Goal: Transaction & Acquisition: Download file/media

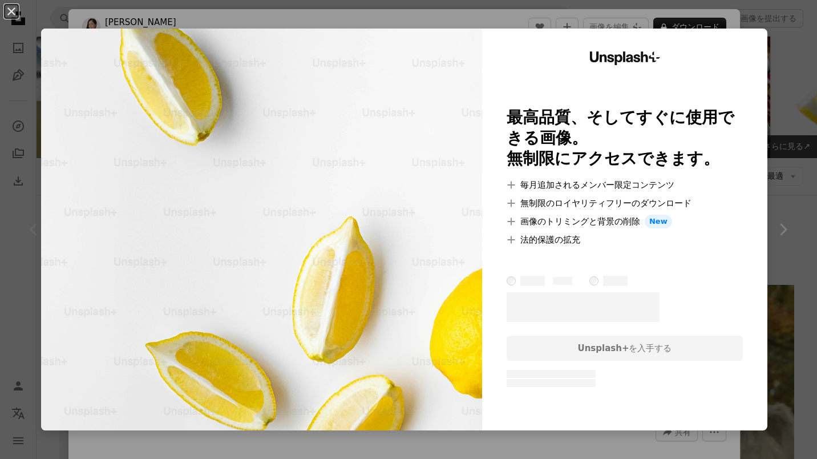
scroll to position [285, 0]
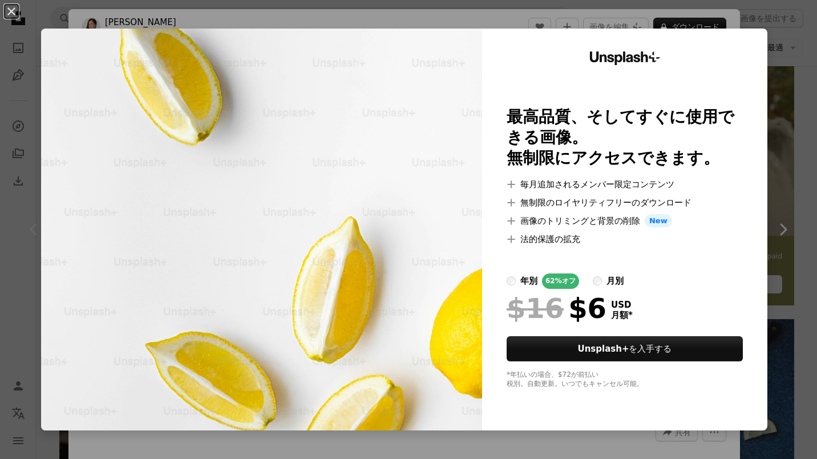
click at [765, 123] on div "An X shape Unsplash+ 最高品質、そしてすぐに使用できる画像。 無制限にアクセスできます。 A plus sign 毎月追加されるメンバー限…" at bounding box center [408, 229] width 817 height 459
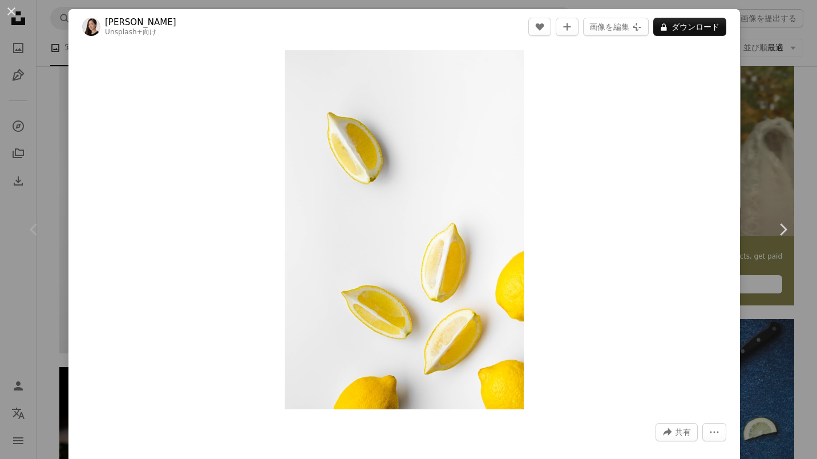
scroll to position [285, 0]
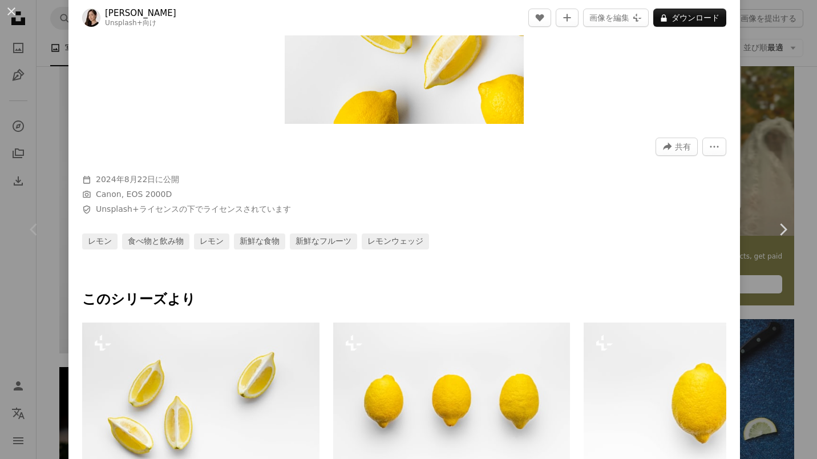
click at [714, 148] on button "More Actions" at bounding box center [715, 147] width 24 height 18
click at [273, 390] on dialog "An X shape Chevron left Chevron right Maryam Sicard Unsplash+ 向け A heart A plus…" at bounding box center [408, 229] width 817 height 459
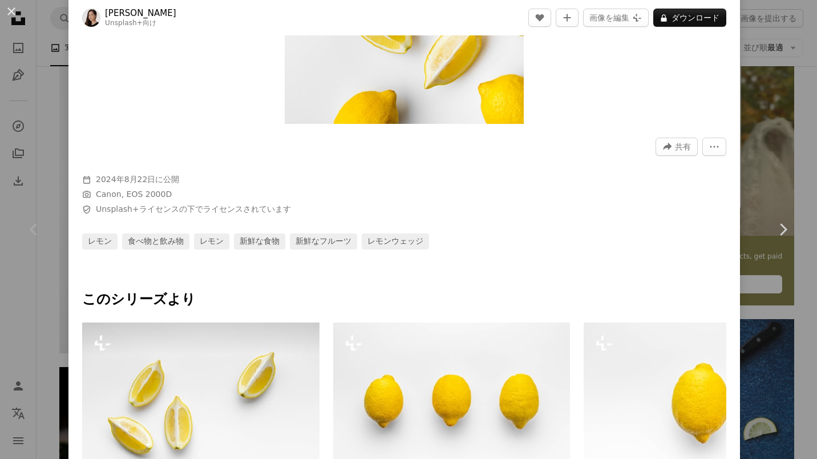
click at [276, 380] on img at bounding box center [200, 401] width 237 height 158
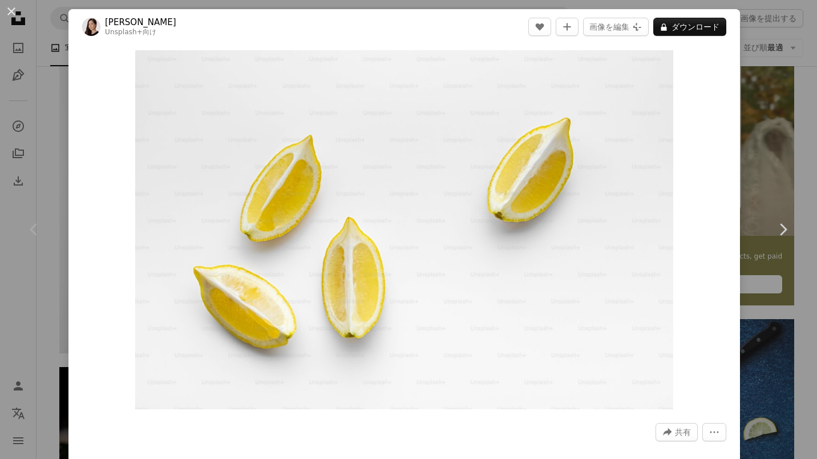
scroll to position [249, 0]
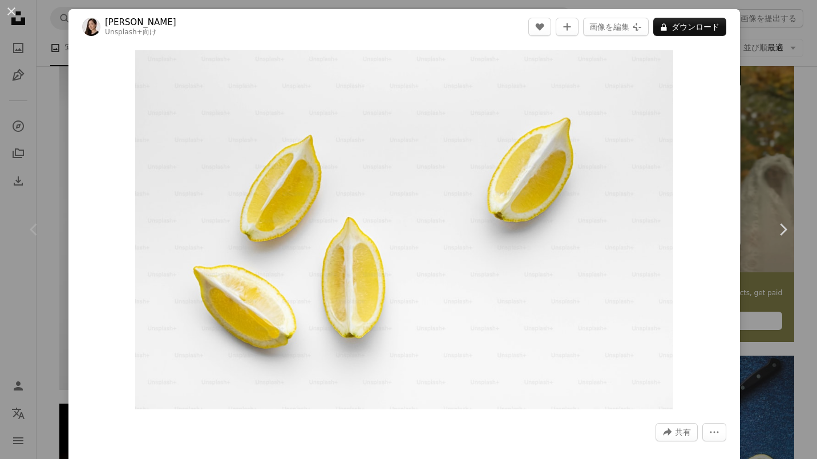
click at [29, 239] on div "Chevron left" at bounding box center [34, 230] width 68 height 110
click at [793, 97] on div "An X shape Chevron left Chevron right Maryam Sicard Unsplash+ 向け A heart A plus…" at bounding box center [408, 229] width 817 height 459
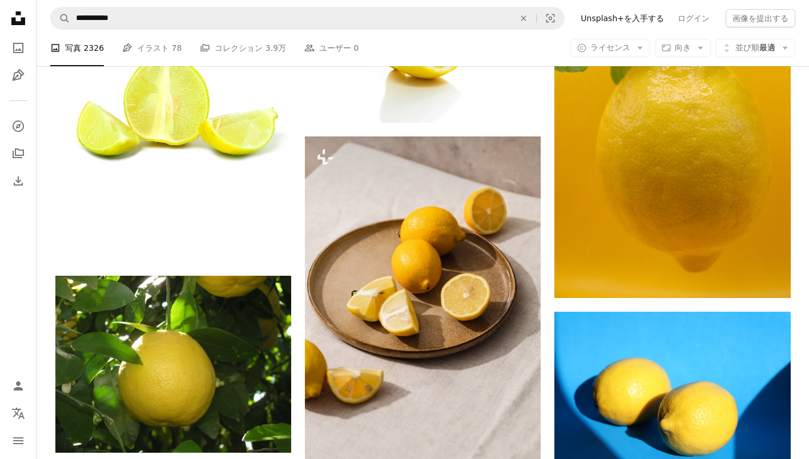
scroll to position [1336, 0]
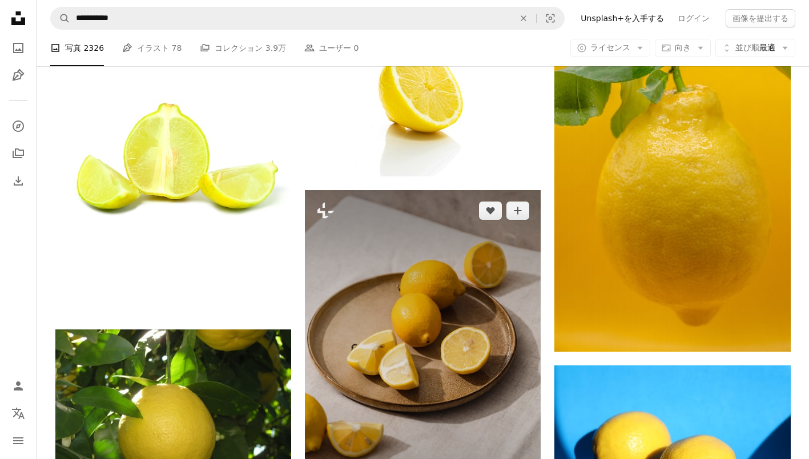
click at [368, 258] on img at bounding box center [423, 367] width 236 height 354
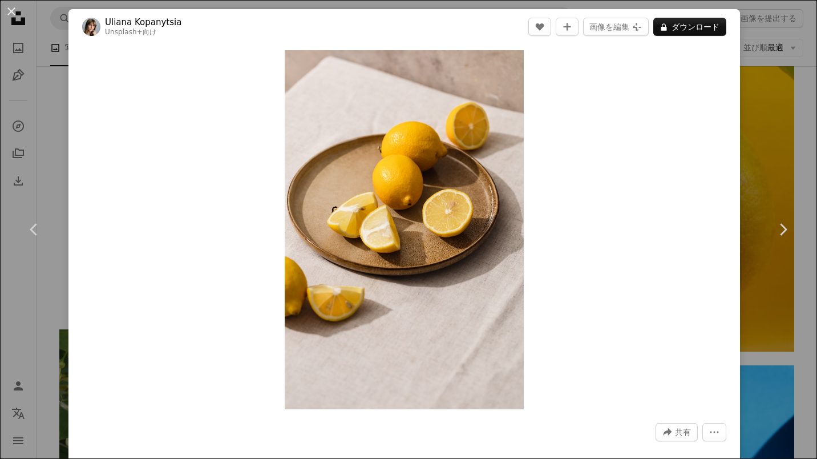
drag, startPoint x: 398, startPoint y: 223, endPoint x: 817, endPoint y: 100, distance: 436.6
click at [796, 93] on div "An X shape Chevron left Chevron right Uliana Kopanytsia Unsplash+ 向け A heart A …" at bounding box center [408, 229] width 817 height 459
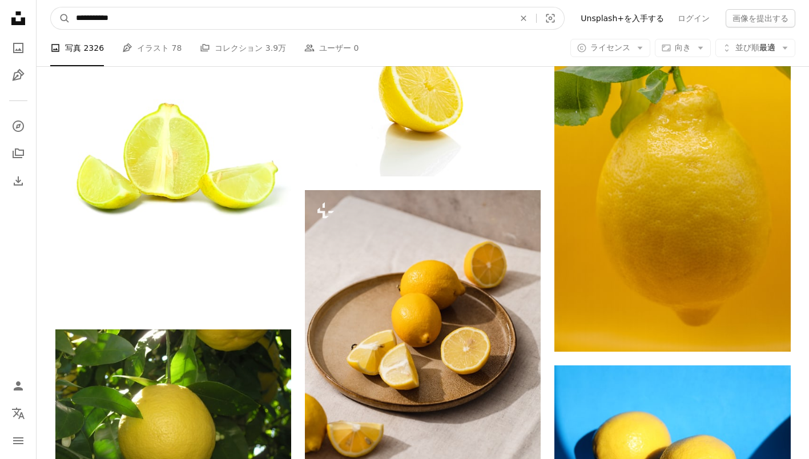
click at [299, 18] on input "**********" at bounding box center [290, 18] width 441 height 22
click at [283, 29] on input "**********" at bounding box center [290, 18] width 441 height 22
type input "*****"
click at [51, 7] on button "A magnifying glass" at bounding box center [60, 18] width 19 height 22
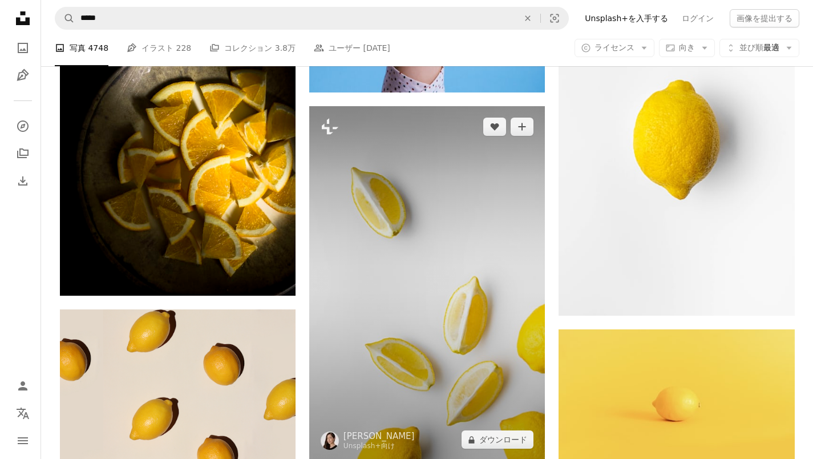
scroll to position [4053, 0]
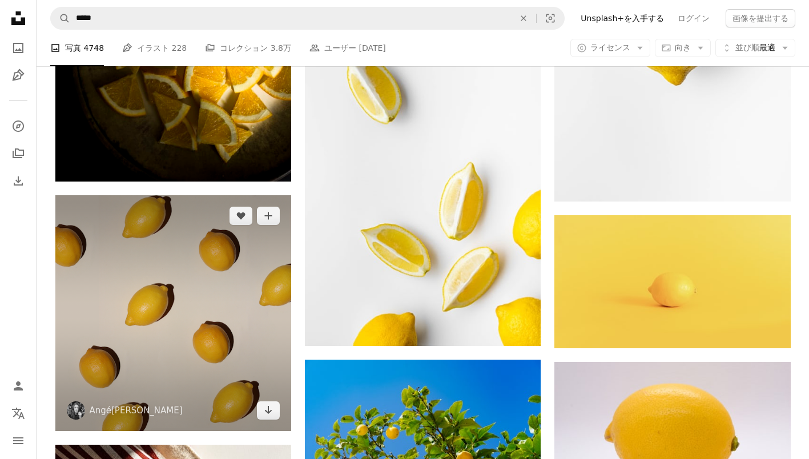
click at [201, 349] on img at bounding box center [173, 313] width 236 height 236
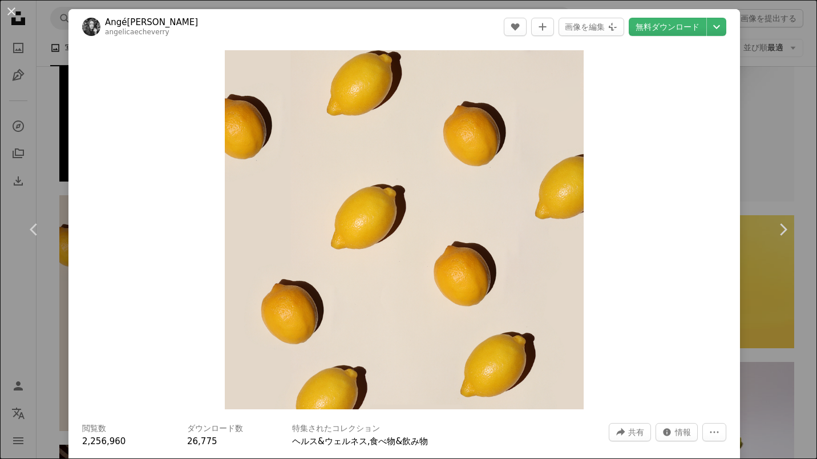
click at [793, 173] on div "An X shape Chevron left Chevron right Angélica Echeverry angelicaecheverry A he…" at bounding box center [408, 229] width 817 height 459
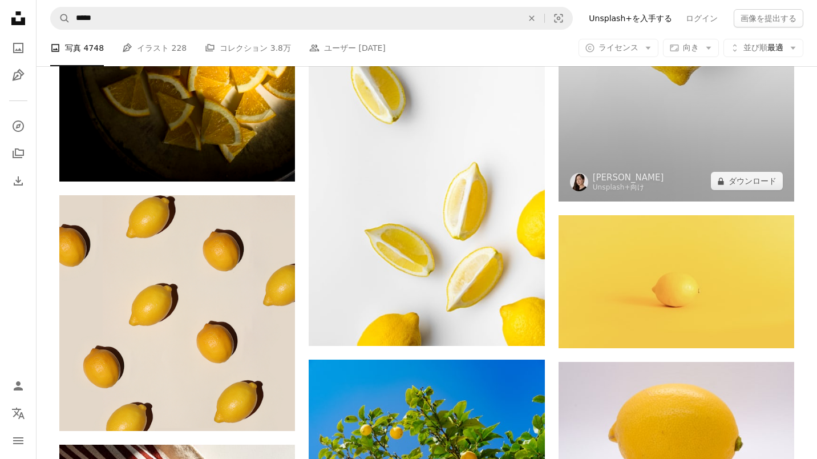
click at [781, 159] on img at bounding box center [677, 25] width 236 height 354
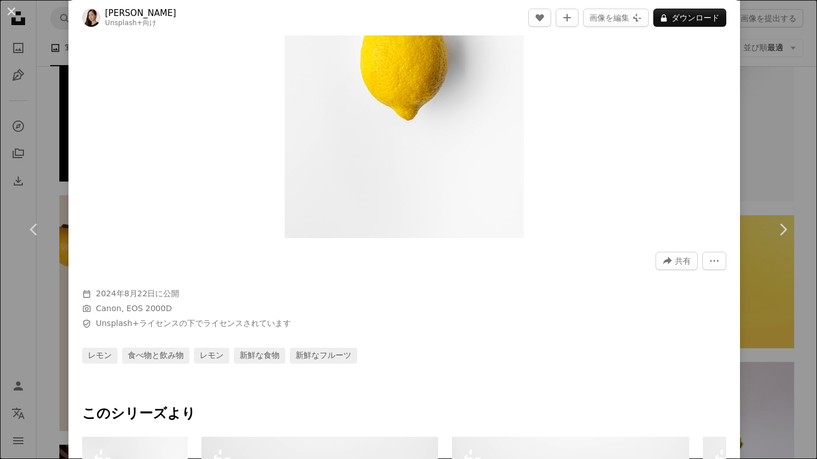
click at [749, 198] on link "Chevron right" at bounding box center [783, 230] width 68 height 110
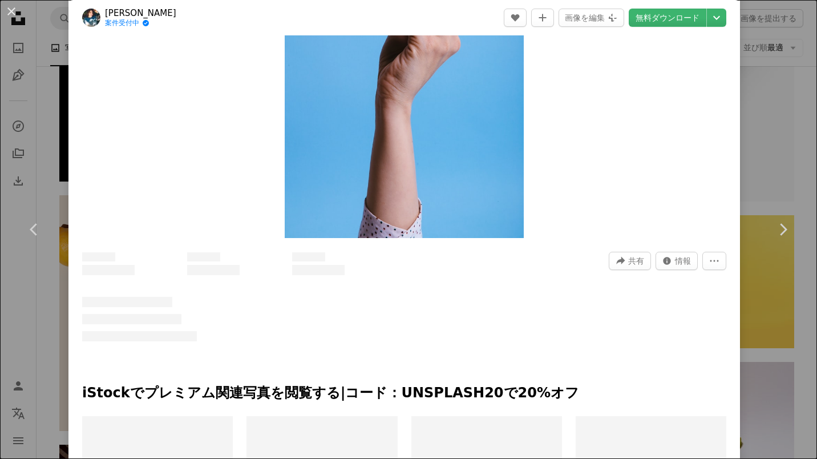
click at [769, 192] on link "Chevron right" at bounding box center [783, 230] width 68 height 110
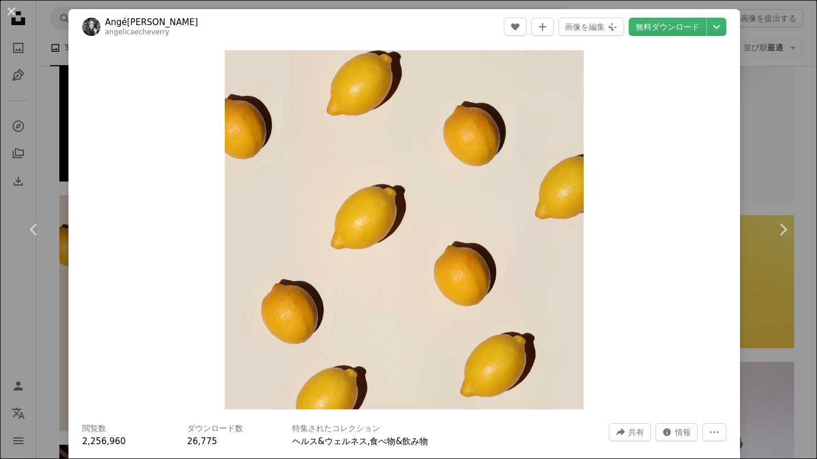
click at [9, 334] on div "An X shape Chevron left Chevron right Angélica Echeverry angelicaecheverry A he…" at bounding box center [408, 229] width 817 height 459
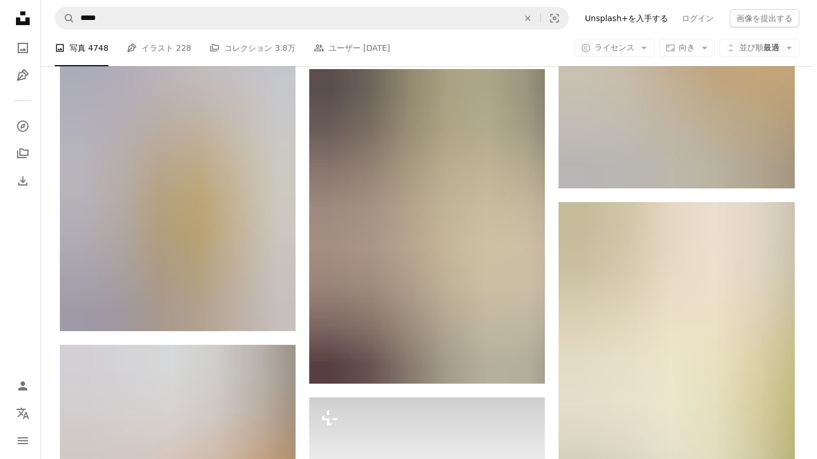
scroll to position [7763, 0]
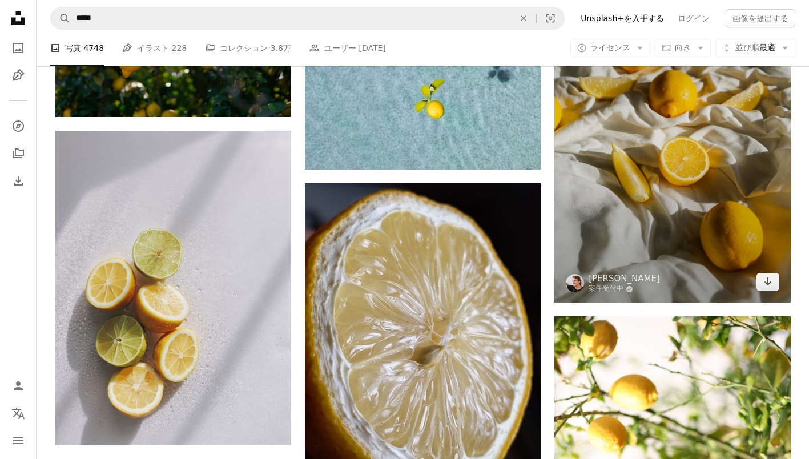
click at [693, 125] on img at bounding box center [672, 126] width 236 height 354
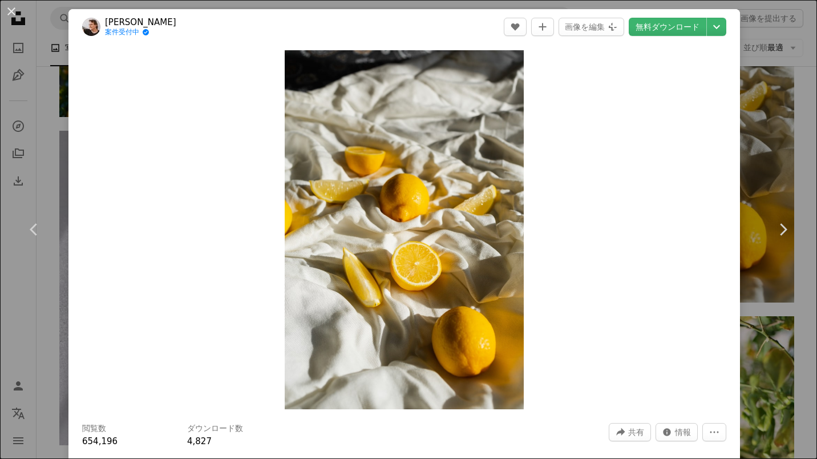
click at [665, 22] on link "無料ダウンロード" at bounding box center [668, 27] width 78 height 18
